Goal: Transaction & Acquisition: Download file/media

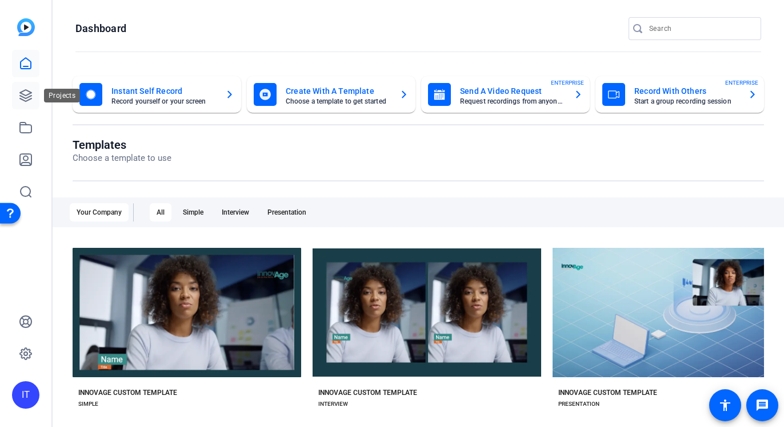
click at [20, 89] on icon at bounding box center [26, 96] width 14 height 14
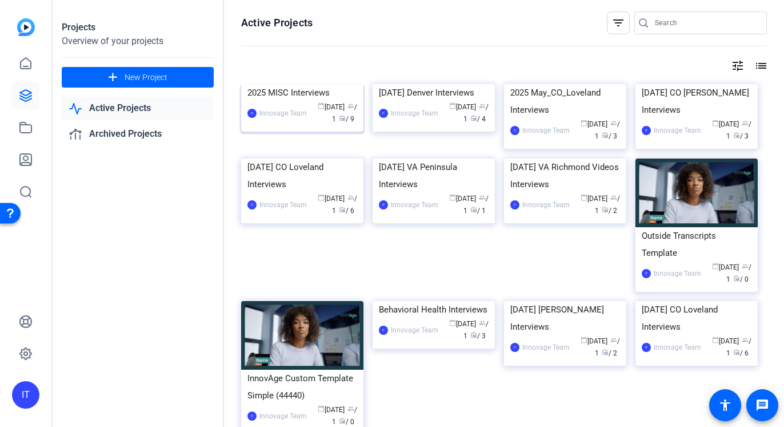
click at [303, 84] on img at bounding box center [302, 84] width 122 height 0
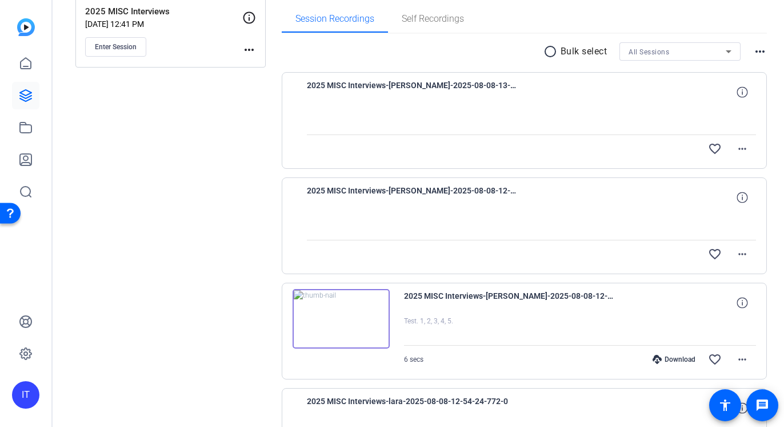
scroll to position [180, 0]
click at [565, 131] on div at bounding box center [532, 120] width 450 height 29
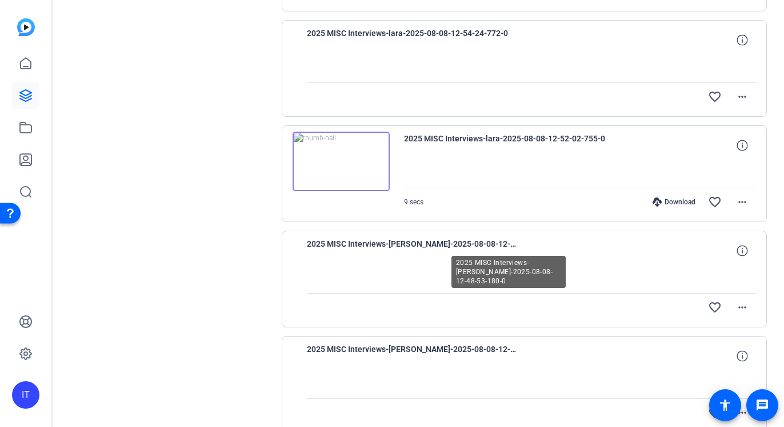
scroll to position [543, 0]
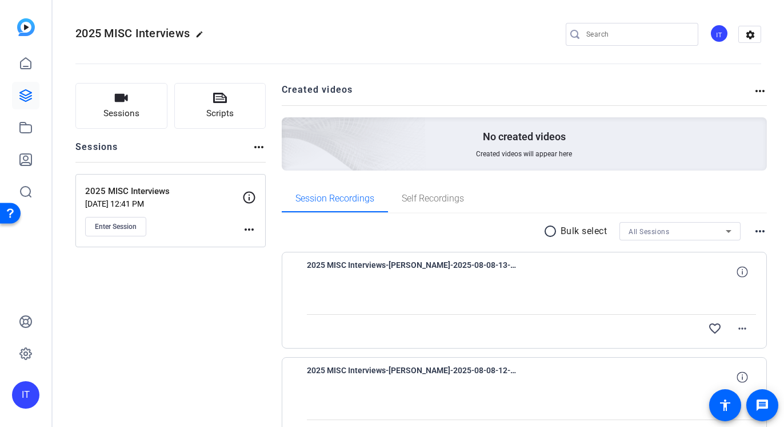
click at [568, 267] on div "2025 MISC Interviews-[PERSON_NAME]-2025-08-08-13-00-41-142-0" at bounding box center [532, 271] width 450 height 27
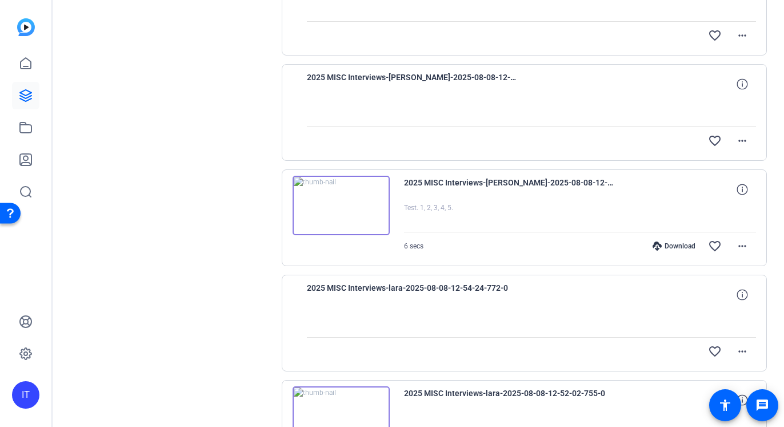
scroll to position [456, 0]
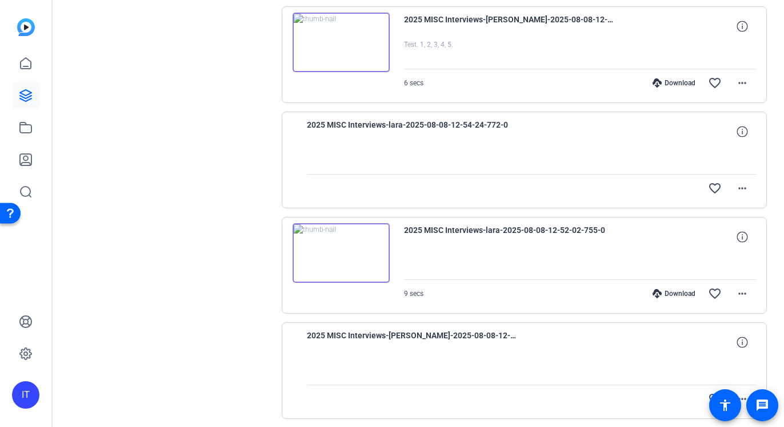
click at [369, 270] on img at bounding box center [341, 252] width 97 height 59
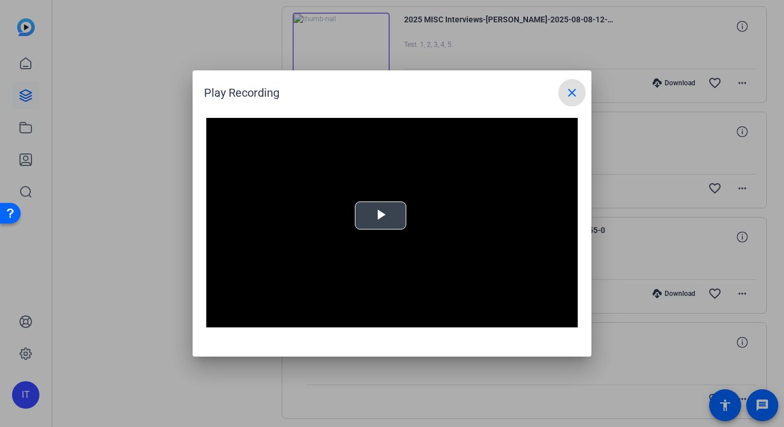
click at [381, 216] on span "Video Player" at bounding box center [381, 216] width 0 height 0
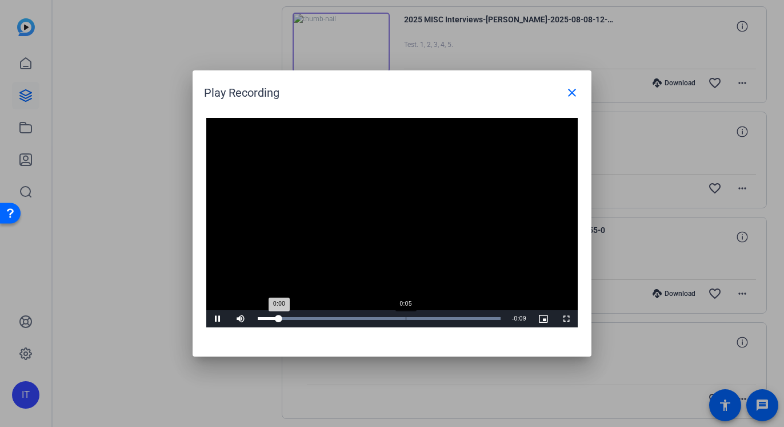
click at [406, 318] on div "Loaded : 100.00% 0:05 0:00" at bounding box center [379, 318] width 243 height 3
click at [570, 95] on mat-icon "close" at bounding box center [572, 93] width 14 height 14
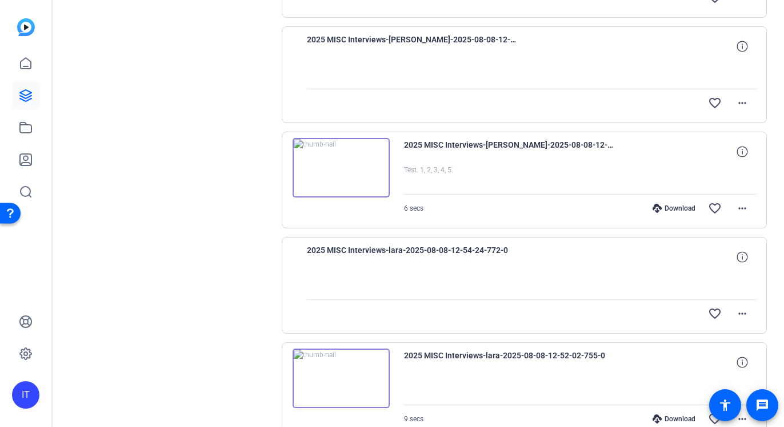
scroll to position [330, 0]
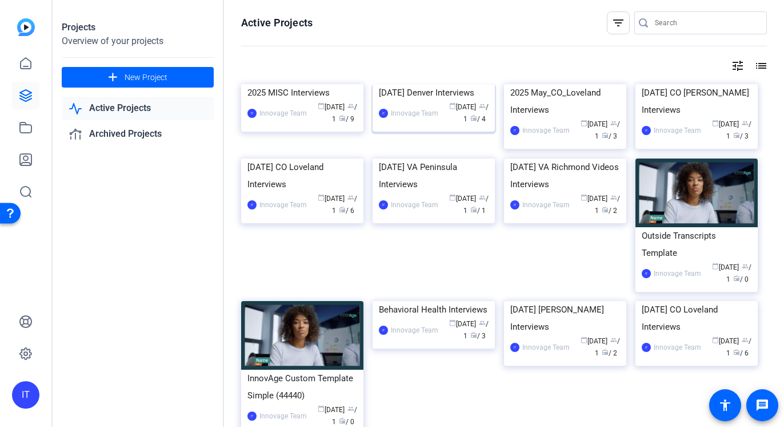
click at [439, 101] on div "[DATE] Denver Interviews" at bounding box center [434, 92] width 110 height 17
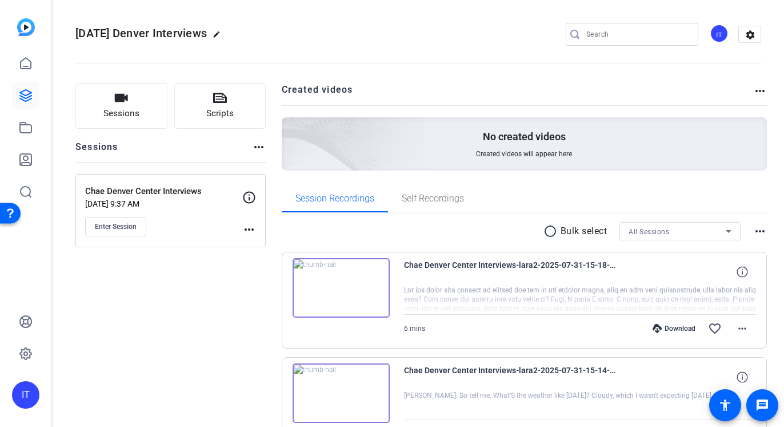
click at [368, 289] on img at bounding box center [341, 287] width 97 height 59
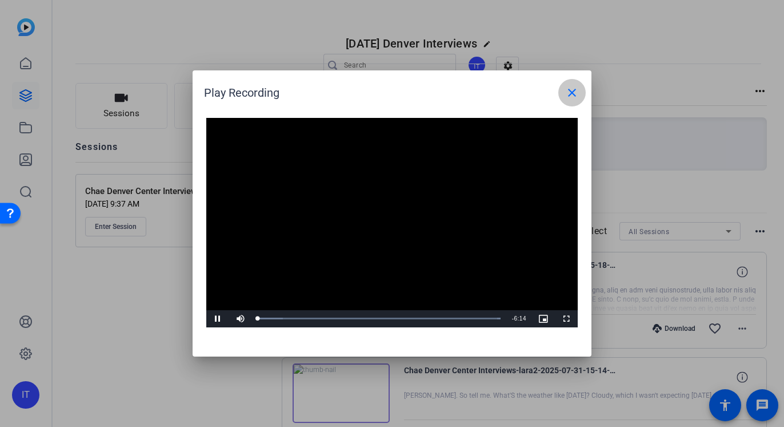
click at [567, 90] on mat-icon "close" at bounding box center [572, 93] width 14 height 14
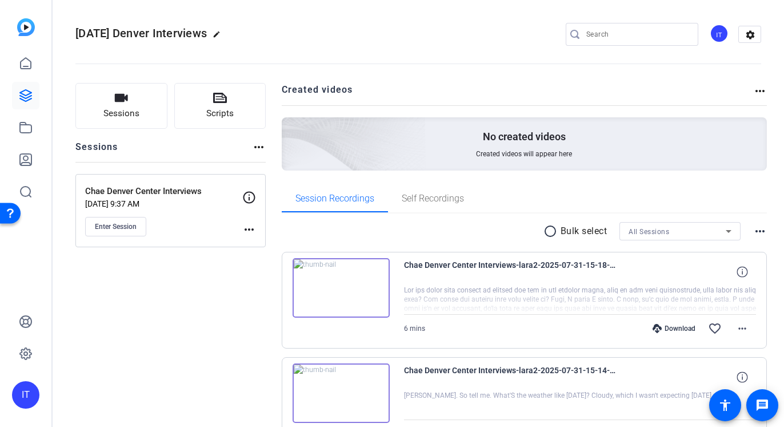
click at [369, 283] on img at bounding box center [341, 287] width 97 height 59
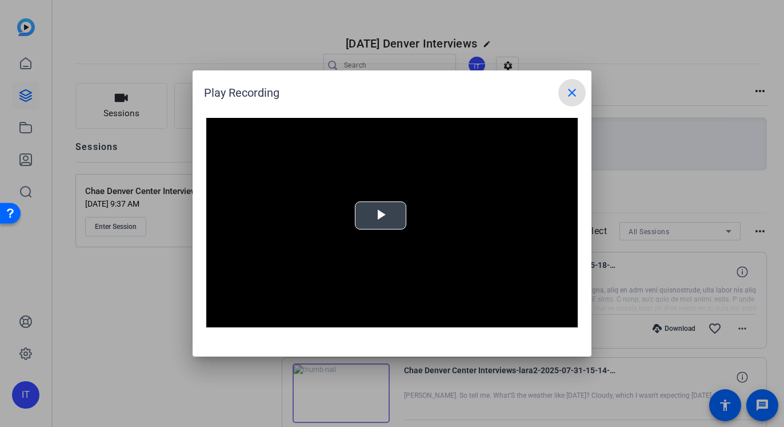
click at [381, 216] on span "Video Player" at bounding box center [381, 216] width 0 height 0
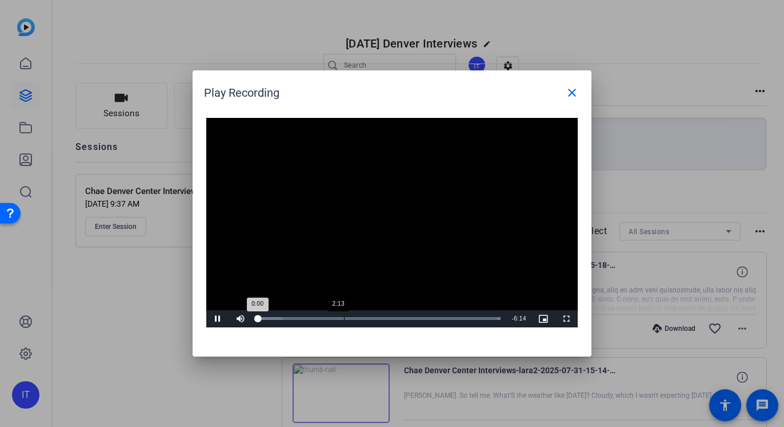
click at [344, 310] on div "Loaded : 100.00% 2:13 0:00" at bounding box center [379, 318] width 254 height 17
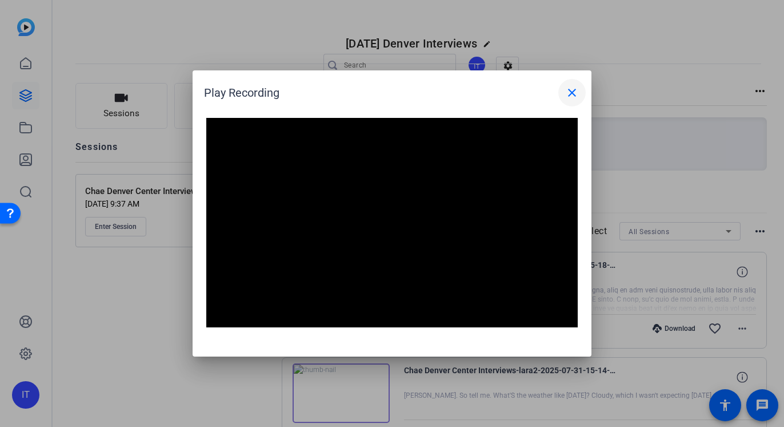
click at [570, 99] on span at bounding box center [572, 92] width 27 height 27
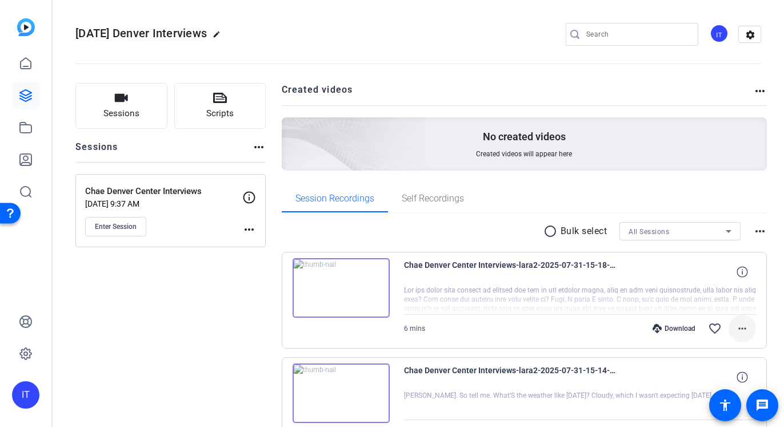
click at [736, 322] on mat-icon "more_horiz" at bounding box center [743, 328] width 14 height 14
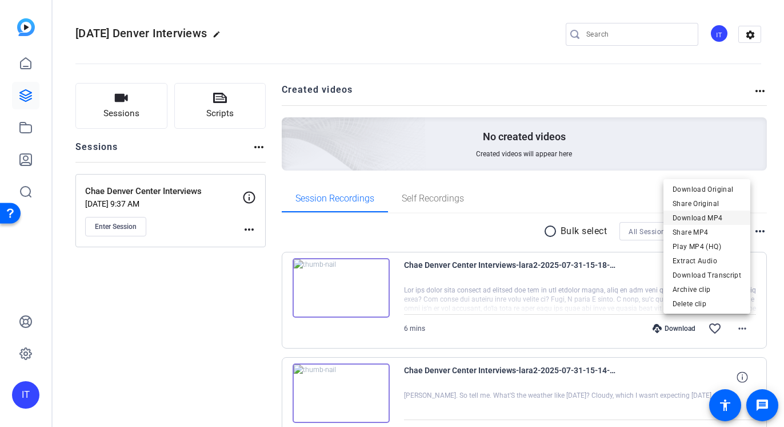
click at [707, 216] on span "Download MP4" at bounding box center [707, 218] width 69 height 14
